Goal: Task Accomplishment & Management: Manage account settings

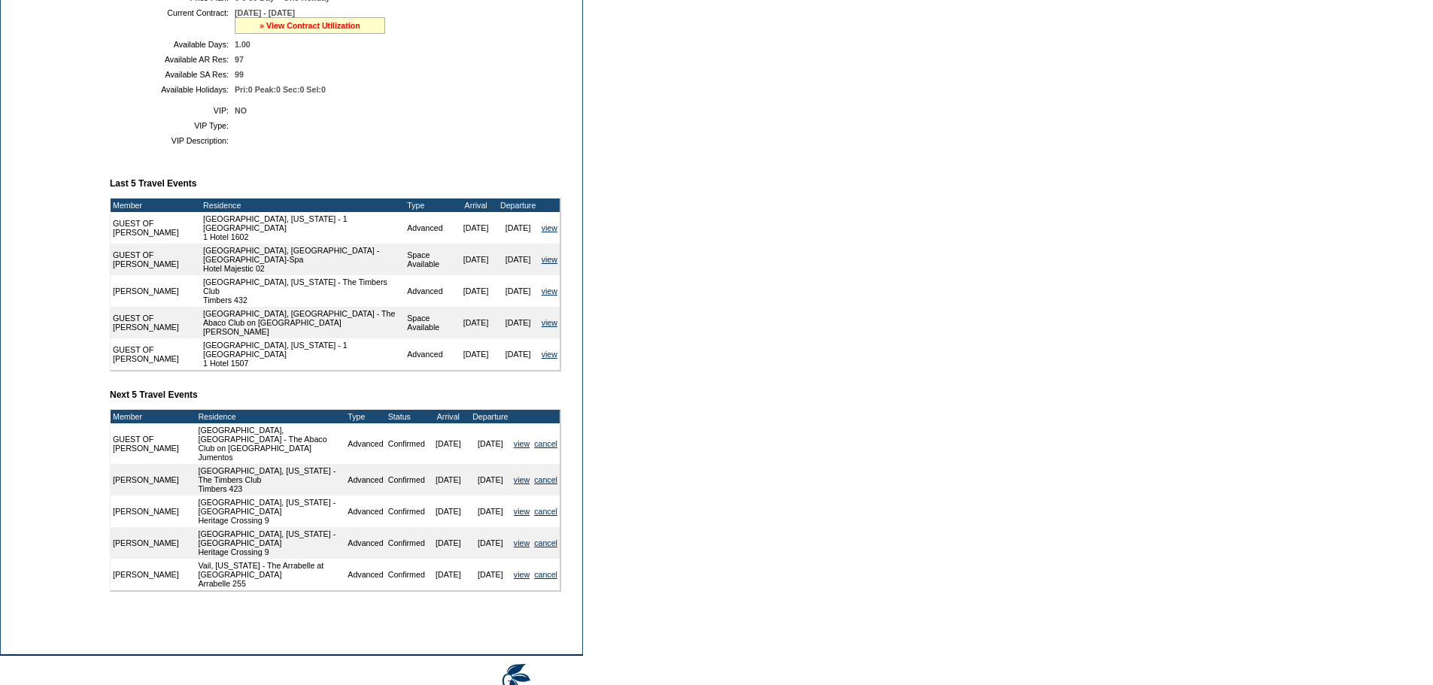
scroll to position [376, 0]
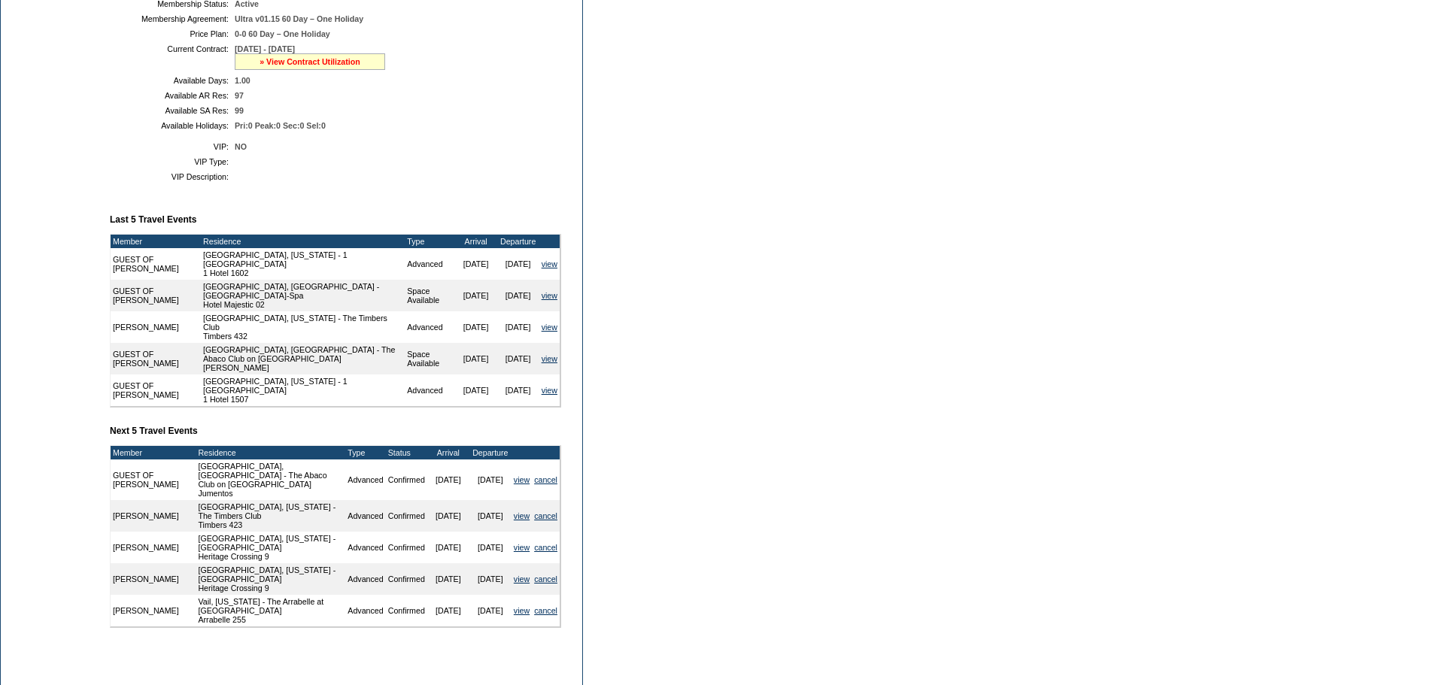
click at [336, 66] on link "» View Contract Utilization" at bounding box center [310, 61] width 101 height 9
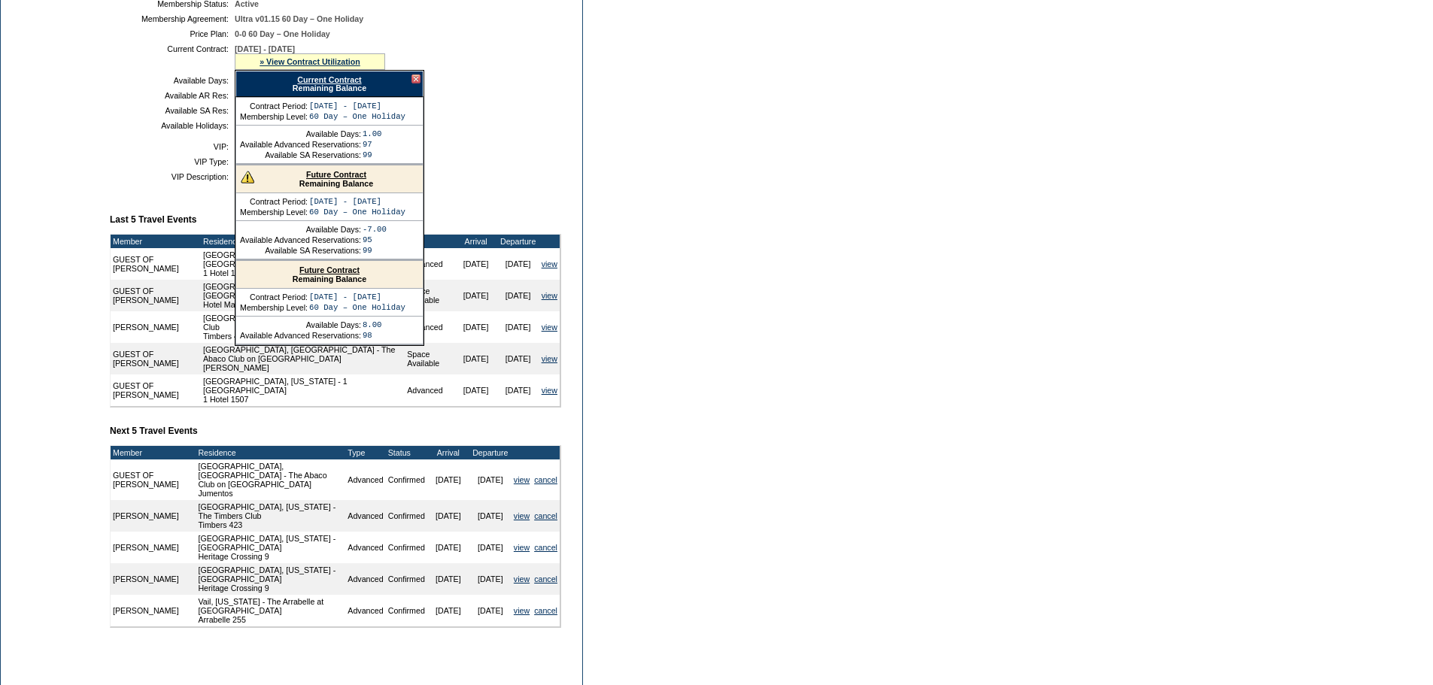
click at [327, 84] on link "Current Contract" at bounding box center [329, 79] width 64 height 9
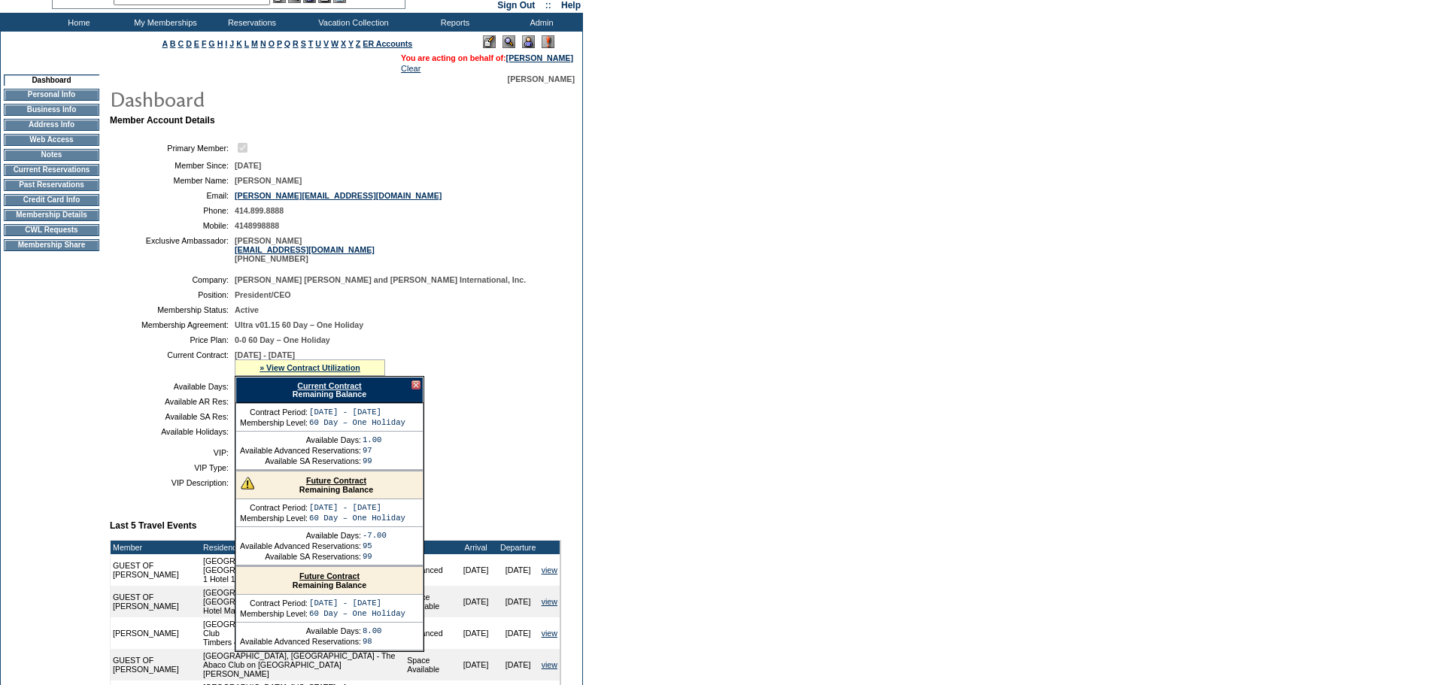
scroll to position [0, 0]
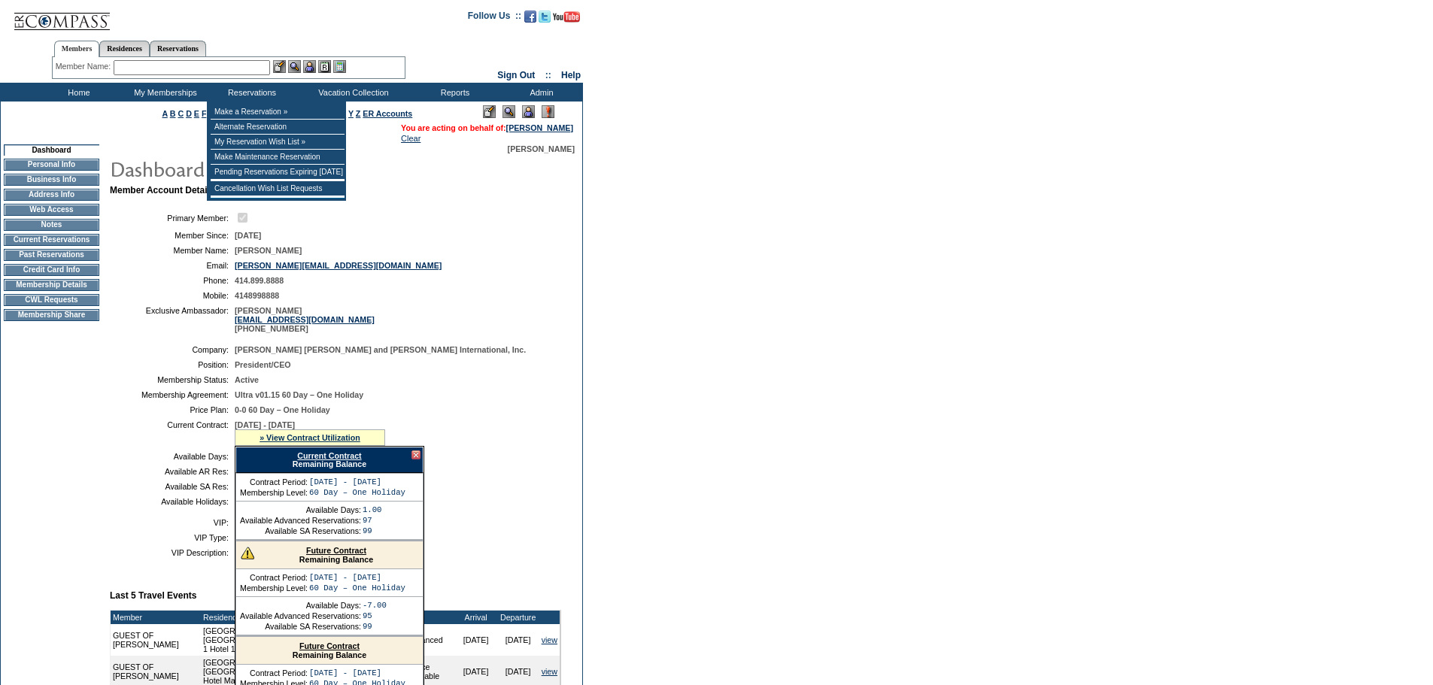
click at [244, 71] on input "text" at bounding box center [192, 67] width 156 height 15
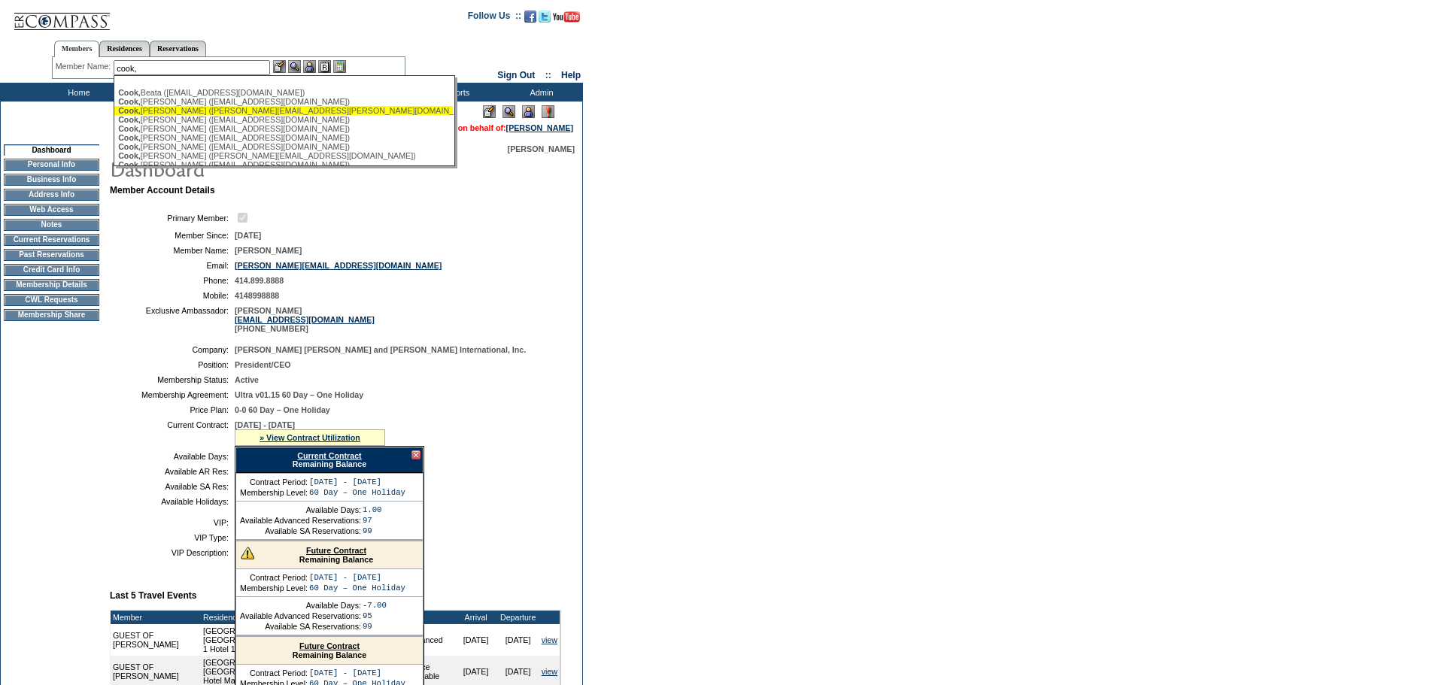
click at [170, 113] on div "Cook, Bryan (bryan.cook@centralbank.net)" at bounding box center [283, 110] width 331 height 9
type input "Cook, Bryan (bryan.cook@centralbank.net)"
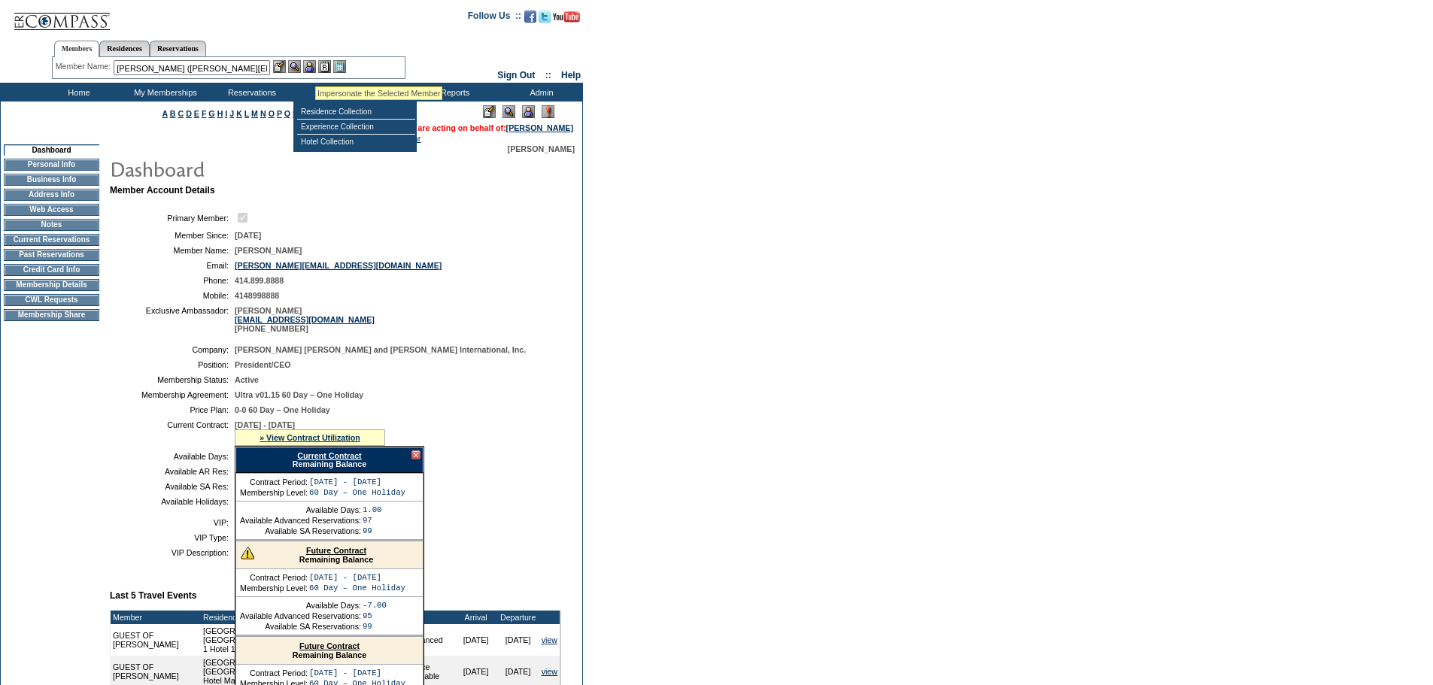
click at [315, 68] on img at bounding box center [309, 66] width 13 height 13
click at [300, 68] on img at bounding box center [294, 66] width 13 height 13
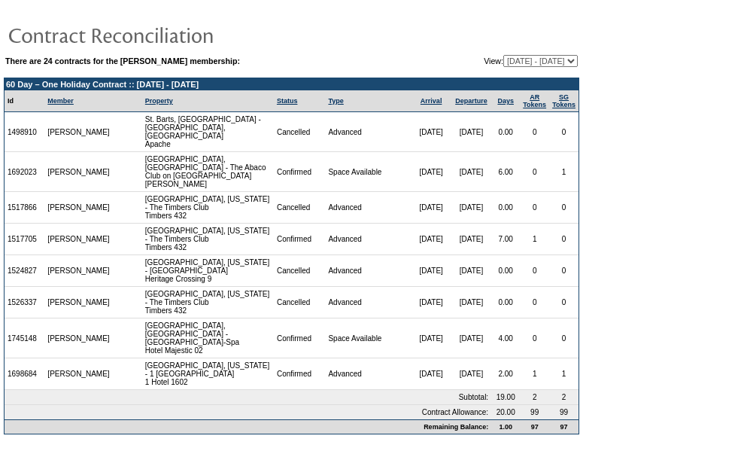
scroll to position [25, 0]
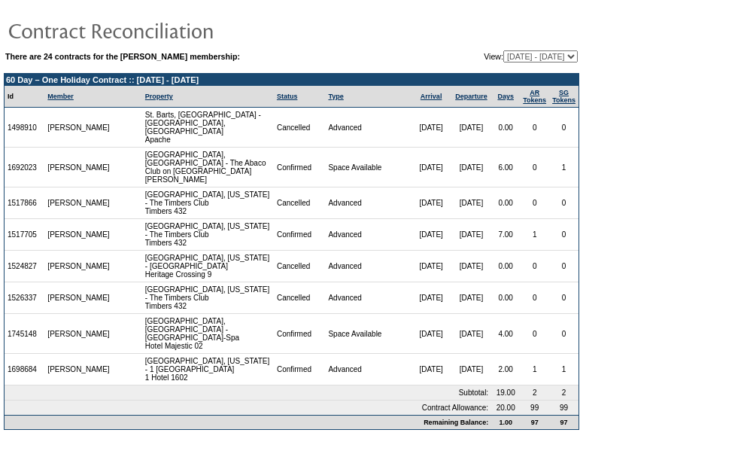
click at [575, 55] on select "[DATE] - [DATE] [DATE] - [DATE] [DATE] - [DATE] [DATE] - [DATE] [DATE] - [DATE]…" at bounding box center [540, 56] width 74 height 12
select select "138542"
click at [503, 50] on select "[DATE] - [DATE] [DATE] - [DATE] [DATE] - [DATE] [DATE] - [DATE] [DATE] - [DATE]…" at bounding box center [540, 56] width 74 height 12
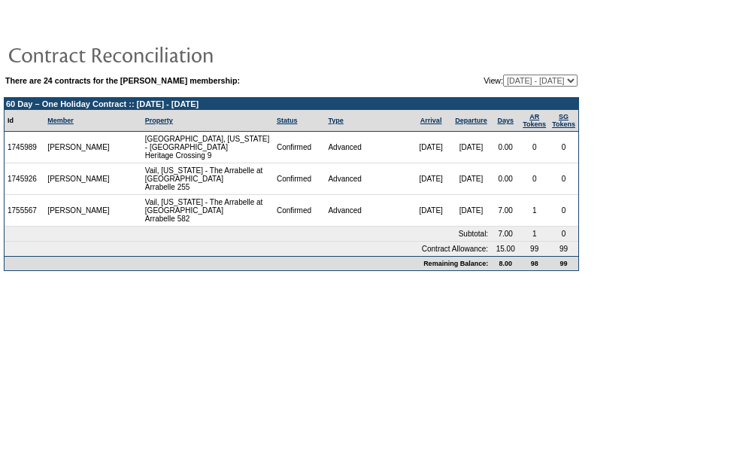
click at [572, 79] on select "[DATE] - [DATE] [DATE] - [DATE] [DATE] - [DATE] [DATE] - [DATE] [DATE] - [DATE]…" at bounding box center [540, 80] width 74 height 12
select select "128048"
click at [503, 75] on select "[DATE] - [DATE] [DATE] - [DATE] [DATE] - [DATE] [DATE] - [DATE] [DATE] - [DATE]…" at bounding box center [540, 80] width 74 height 12
